Goal: Check status: Verify the current state of an ongoing process or item

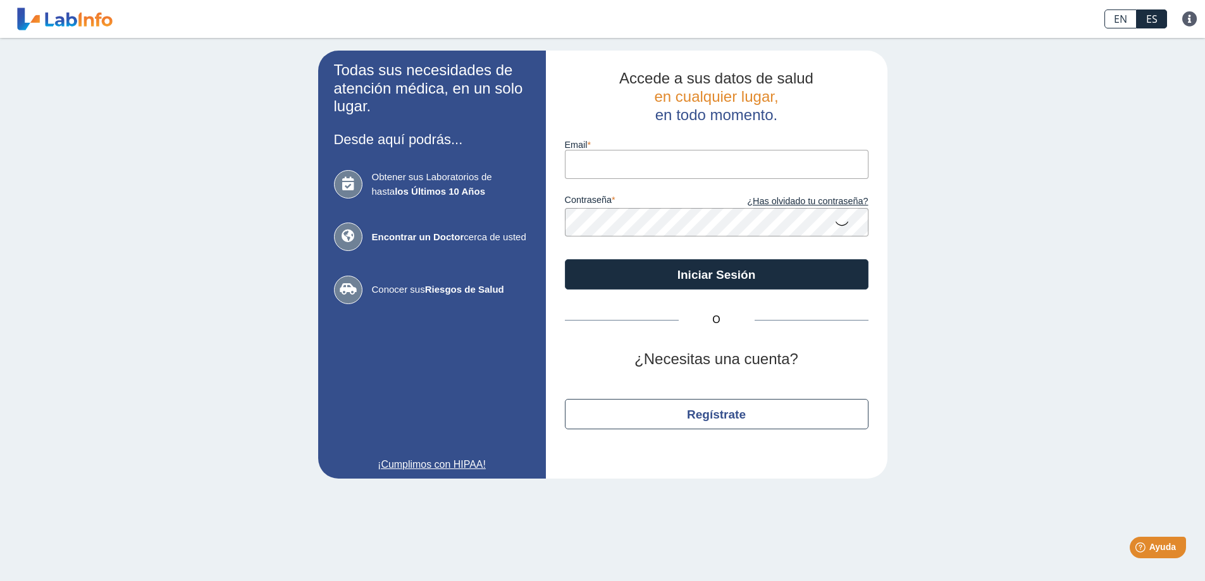
type input "[EMAIL_ADDRESS][DOMAIN_NAME]"
click at [839, 225] on icon at bounding box center [842, 223] width 15 height 25
click at [535, 232] on app-login "Todas sus necesidades de atención médica, en un solo lugar. Desde aquí podrás..…" at bounding box center [602, 265] width 569 height 428
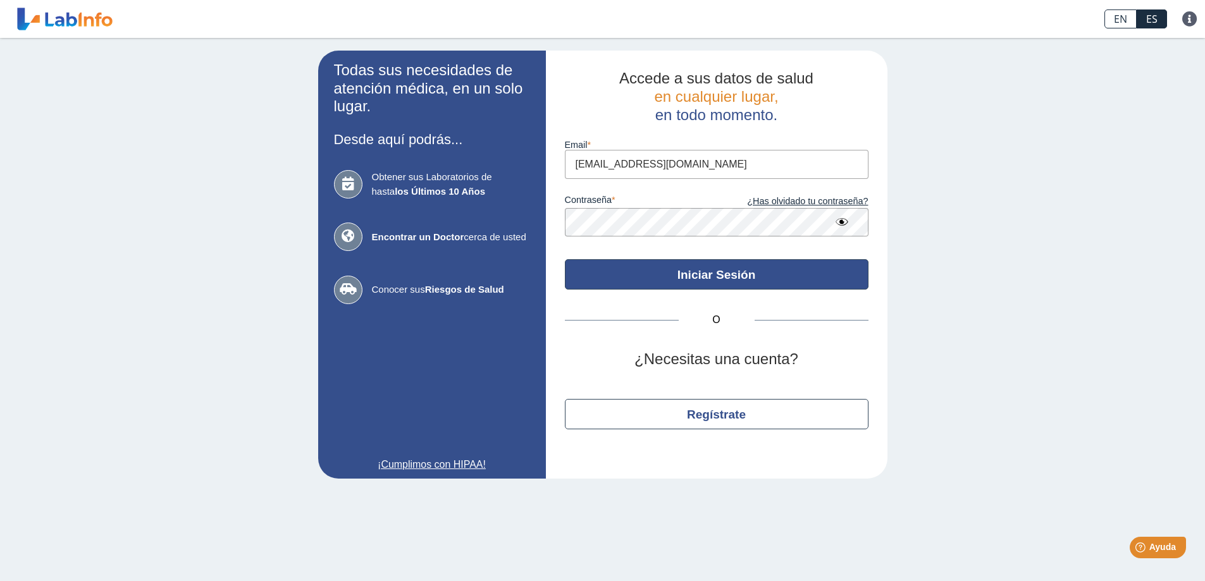
click at [824, 271] on button "Iniciar Sesión" at bounding box center [717, 274] width 304 height 30
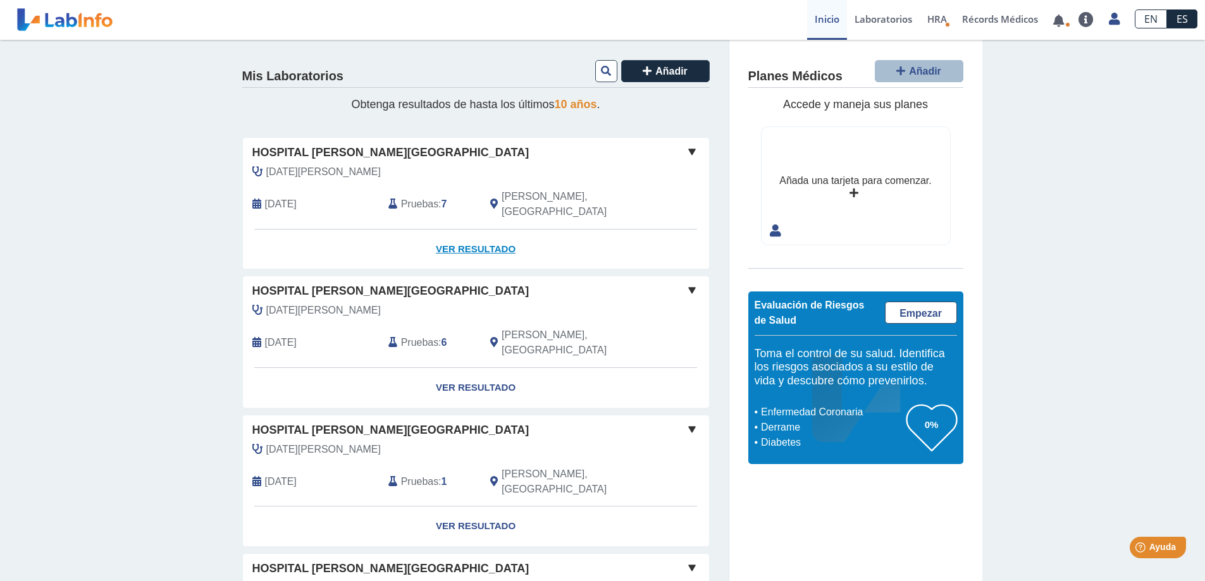
click at [478, 232] on link "Ver Resultado" at bounding box center [476, 250] width 466 height 40
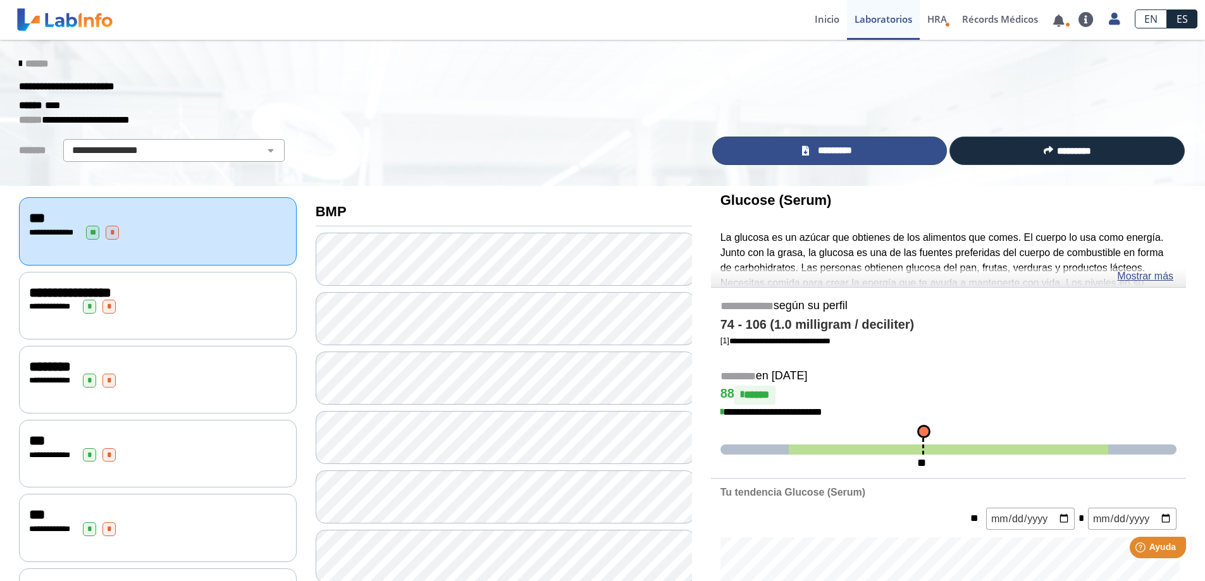
click at [819, 154] on span "*********" at bounding box center [835, 151] width 45 height 15
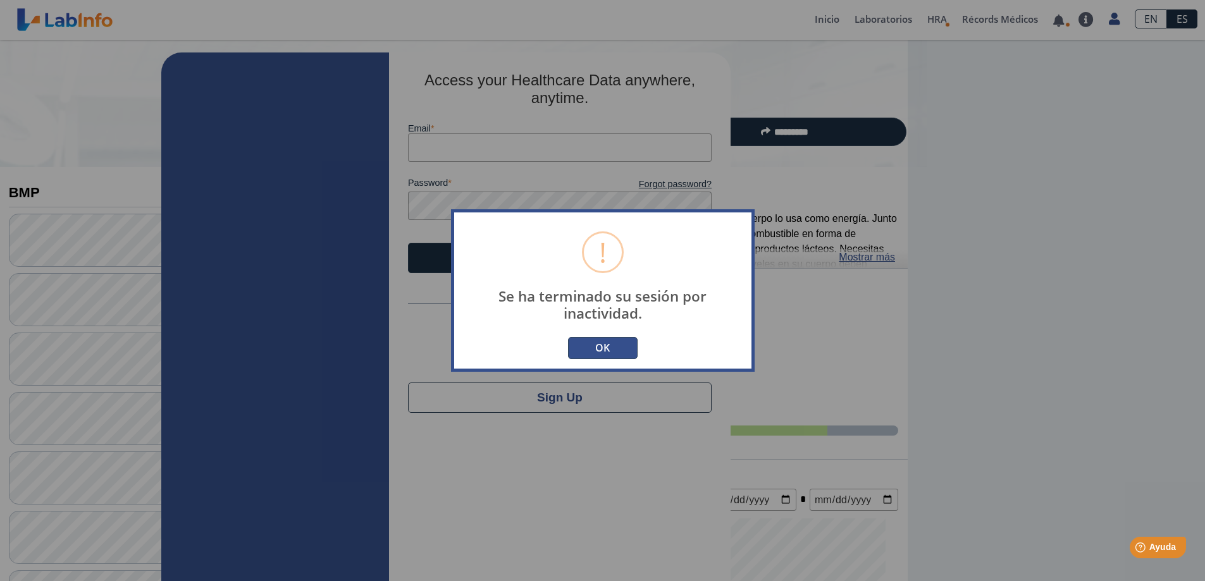
type input "[EMAIL_ADDRESS][DOMAIN_NAME]"
